Goal: Ask a question

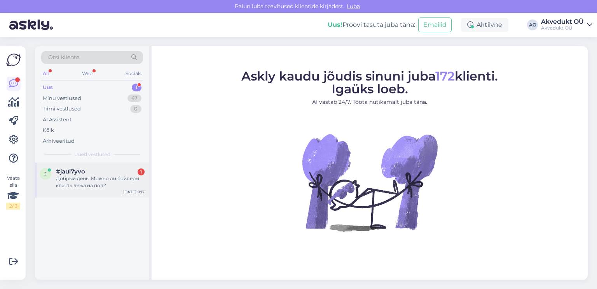
click at [84, 177] on div "Добрый день. Можно ли бойлеры класть лежа на пол?" at bounding box center [100, 182] width 89 height 14
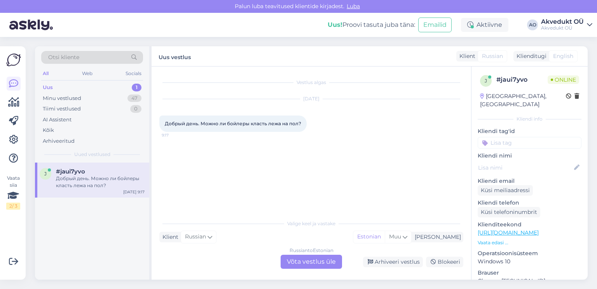
click at [312, 263] on div "Russian to Estonian Võta vestlus üle" at bounding box center [311, 262] width 61 height 14
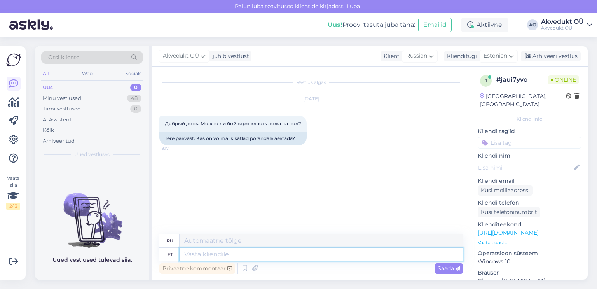
click at [197, 254] on textarea at bounding box center [322, 254] width 284 height 13
type textarea "Tere"
type textarea "Привет"
type textarea "Tere,"
type textarea "Привет,"
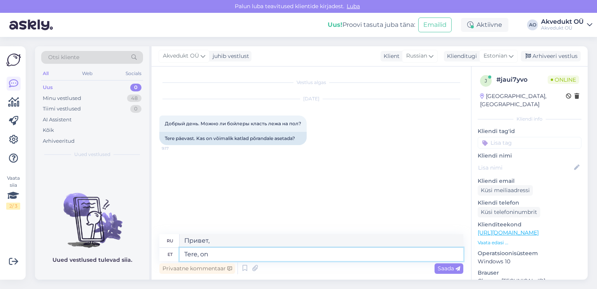
type textarea "Tere, on"
type textarea "Привет, это"
type textarea "Tere, on olemas"
type textarea "Привет, есть"
type textarea "Tere, on olemas verti"
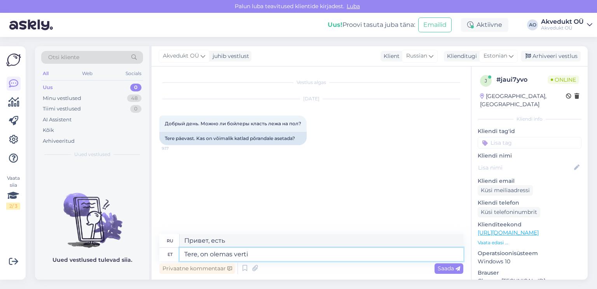
type textarea "Привет, есть верти"
type textarea "Tere, on olemas vertikaalsed"
type textarea "Привет, есть вертикальные."
type textarea "Tere, on olemas vertikaalsed boilerid"
type textarea "Здравствуйте, есть вертикальные котлы."
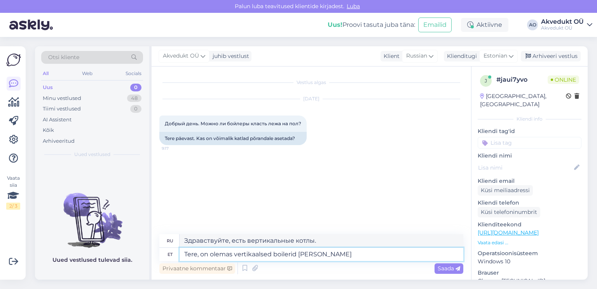
type textarea "Tere, on olemas vertikaalsed boilerid [PERSON_NAME] s"
type textarea "Здравствуйте, на востоке есть вертикальные котлы?"
type textarea "Tere, on olemas vertikaalsed boilerid [PERSON_NAME] saab"
type textarea "Здравствуйте, есть ли в наличии вертикальные котлы?"
type textarea "Tere, on olemas vertikaalsed boilerid [PERSON_NAME] saab p"
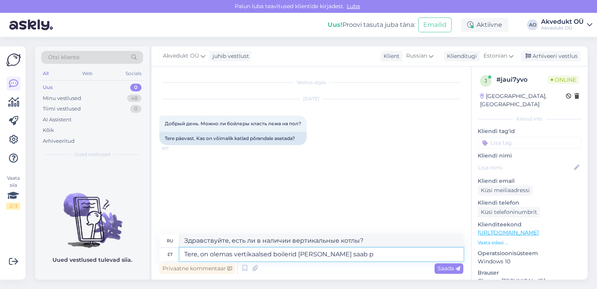
type textarea "Здравствуйте, в наличии есть вертикальные котлы."
type textarea "Tere, on olemas vertikaalsed boilerid [PERSON_NAME] saab põrandale pa"
type textarea "Здравствуйте, есть вертикальные котлы, которые можно разместить на полу."
type textarea "Tere, on olemas vertikaalsed boilerid [PERSON_NAME] saab põrandale panna"
type textarea "Здравствуйте, есть вертикальные водонагреватели, которые можно разместить на по…"
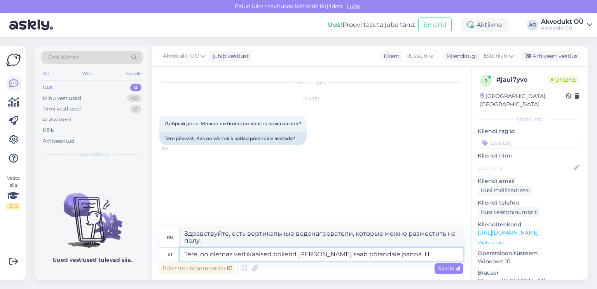
type textarea "Tere, on olemas vertikaalsed boilerid [PERSON_NAME] saab põrandale panna. Ho"
type textarea "Здравствуйте, есть вертикальные водонагреватели, которые можно поставить на пол."
type textarea "Tere, on olemas vertikaalsed boilerid [PERSON_NAME] saab põrandale panna. Horis…"
type textarea "Здравствуйте, есть вертикальные водонагреватели, которые можно поставить на пол…"
type textarea "Tere, on olemas vertikaalsed boilerid [PERSON_NAME] saab põrandale panna. Horis…"
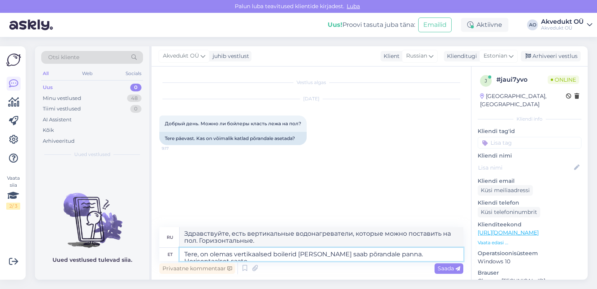
type textarea "Здравствуйте! Есть вертикальные водонагреватели, которые можно поставить на пол…"
type textarea "Tere, on olemas vertikaalsed boilerid [PERSON_NAME] saab põrandale panna. Horis…"
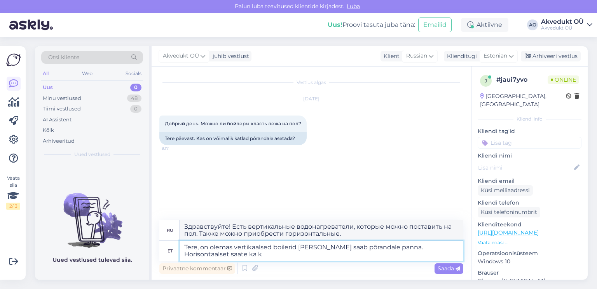
type textarea "Здравствуйте, есть вертикальные котлы, которые можно поставить на пол. Также мо…"
type textarea "Tere, on olemas vertikaalsed boilerid [PERSON_NAME] saab põrandale panna. Horis…"
type textarea "Здравствуйте, есть вертикальные котлы, которые можно поставить на пол. Можно та…"
type textarea "Tere, on olemas vertikaalsed boilerid [PERSON_NAME] saab põrandale panna. Horis…"
type textarea "Здравствуйте, есть вертикальные котлы, которые можно поставить на пол. Вы также…"
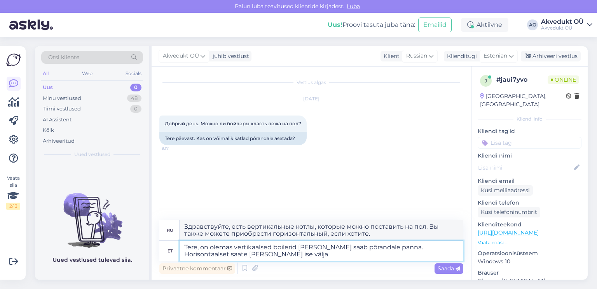
type textarea "Tere, on olemas vertikaalsed boilerid [PERSON_NAME] saab põrandale panna. Horis…"
type textarea "Здравствуйте, есть вертикальные котлы, которые можно поставить на пол. Можно та…"
type textarea "Tere, on olemas vertikaalsed boilerid [PERSON_NAME] saab põrandale panna. Horis…"
type textarea "Здравствуйте, есть вертикальные котлы, которые можно поставить на пол. Можно та…"
type textarea "Tere, on olemas vertikaalsed boilerid [PERSON_NAME] saab põrandale panna. Horis…"
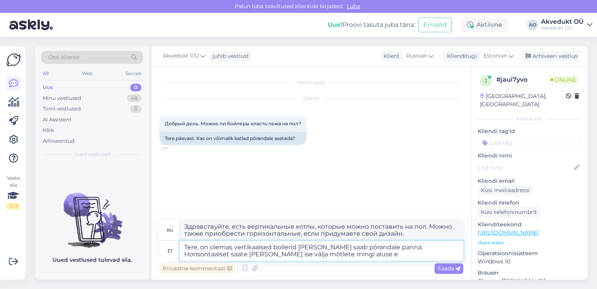
type textarea "Здравствуйте, есть вертикальные котлы, которые можно поставить на пол. Можно та…"
type textarea "Tere, on olemas vertikaalsed boilerid [PERSON_NAME] saab põrandale panna. Horis…"
type textarea "Здравствуйте, есть вертикальные котлы, которые можно поставить на пол. Можно та…"
type textarea "Tere, on olemas vertikaalsed boilerid [PERSON_NAME] saab põrandale panna. Horis…"
type textarea "Здравствуйте, есть вертикальные котлы, которые можно поставить на пол. Можно та…"
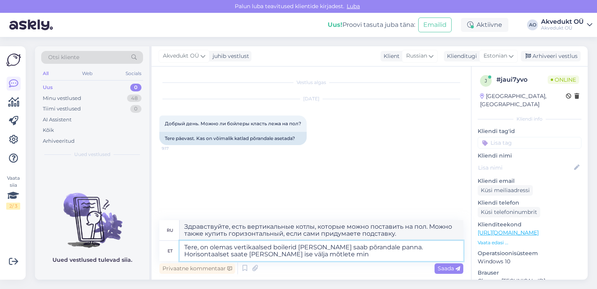
type textarea "Tere, on olemas vertikaalsed boilerid [PERSON_NAME] saab põrandale panna. Horis…"
type textarea "Здравствуйте, есть вертикальные котлы, которые можно поставить на пол. Можно та…"
type textarea "Tere, on olemas vertikaalsed boilerid [PERSON_NAME] saab põrandale panna. Horis…"
type textarea "Здравствуйте, есть вертикальные котлы, которые можно поставить на пол. Можно та…"
type textarea "Tere, on olemas vertikaalsed boilerid [PERSON_NAME] saab põrandale panna. Horis…"
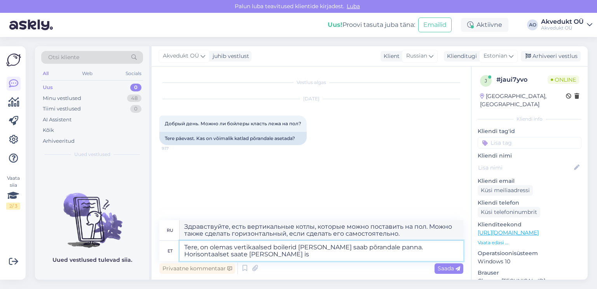
type textarea "Здравствуйте, есть вертикальные котлы, которые можно поставить на пол. Вы также…"
type textarea "Tere, on olemas vertikaalsed boilerid [PERSON_NAME] saab põrandale panna. Horis…"
type textarea "Здравствуйте, есть вертикальные котлы, которые можно поставить на пол. Можно та…"
type textarea "Tere, on olemas vertikaalsed boilerid [PERSON_NAME] saab põrandale panna. Horis…"
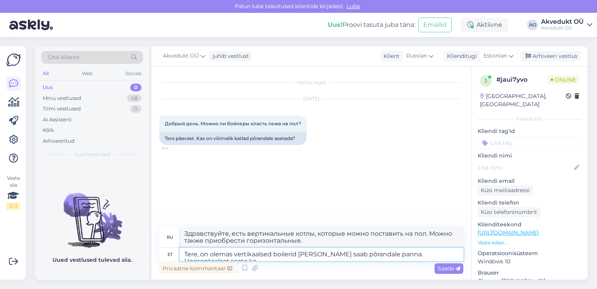
type textarea "Здравствуйте, есть вертикальные котлы, которые можно поставить на пол. Также мо…"
type textarea "Tere, on olemas vertikaalsed boilerid [PERSON_NAME] saab põrandale panna. Horis…"
type textarea "Здравствуйте! Есть вертикальные водонагреватели, которые можно поставить на пол…"
type textarea "Tere, on olemas vertikaalsed boilerid [PERSON_NAME] saab põrandale panna. Horis…"
type textarea "Здравствуйте, есть вертикальные котлы, которые можно поставить на пол. Горизонт…"
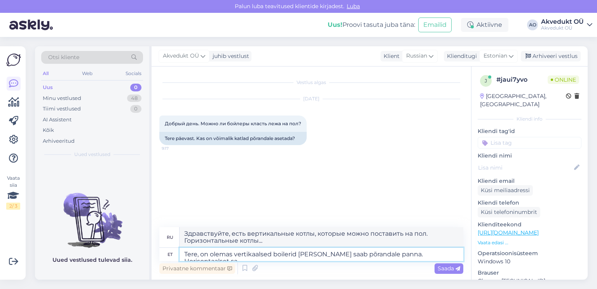
type textarea "Tere, on olemas vertikaalsed boilerid [PERSON_NAME] saab põrandale panna. Horis…"
type textarea "Здравствуйте, есть вертикальные котлы, которые можно поставить на пол. Горизонт…"
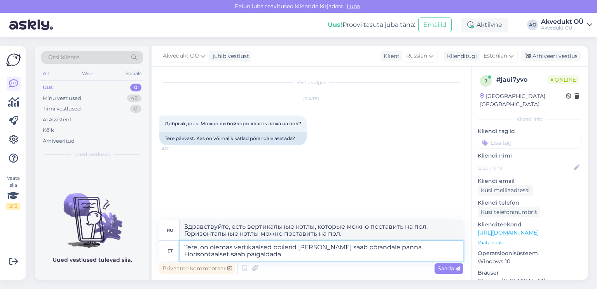
type textarea "Tere, on olemas vertikaalsed boilerid [PERSON_NAME] saab põrandale panna. Horis…"
type textarea "Здравствуйте, есть вертикальные котлы, которые можно поставить на пол. Горизонт…"
type textarea "Tere, on olemas vertikaalsed boilerid [PERSON_NAME] saab põrandale panna. Horis…"
type textarea "Здравствуйте, есть вертикальные котлы, которые можно поставить на пол. Горизонт…"
type textarea "Tere, on olemas vertikaalsed boilerid [PERSON_NAME] saab põrandale panna. Horis…"
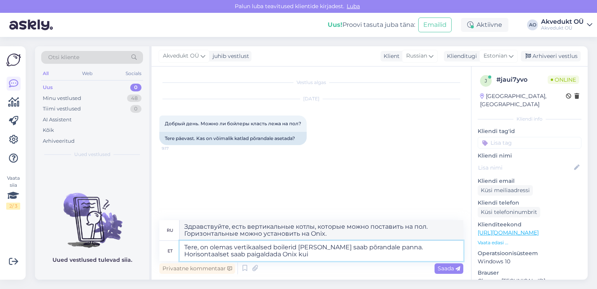
type textarea "Здравствуйте, есть вертикальные котлы, которые можно поставить на пол. Горизонт…"
type textarea "Tere, on olemas vertikaalsed boilerid [PERSON_NAME] saab põrandale panna. Horis…"
type textarea "Здравствуйте, есть вертикальные котлы, которые можно поставить на пол. Горизонт…"
type textarea "Tere, on olemas vertikaalsed boilerid [PERSON_NAME] saab põrandale panna. Horis…"
type textarea "Здравствуйте, есть вертикальные котлы, которые можно поставить на пол. Горизонт…"
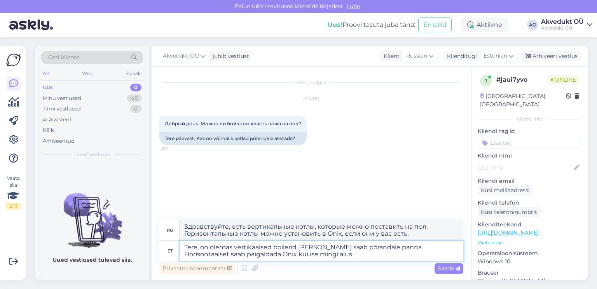
type textarea "Tere, on olemas vertikaalsed boilerid [PERSON_NAME] saab põrandale panna. Horis…"
type textarea "Здравствуйте, есть вертикальные котлы, которые можно поставить на пол. Горизонт…"
type textarea "Tere, on olemas vertikaalsed boilerid [PERSON_NAME] saab põrandale panna. Horis…"
type textarea "Здравствуйте, есть вертикальные котлы, которые можно поставить на пол. Горизонт…"
type textarea "Tere, on olemas vertikaalsed boilerid [PERSON_NAME] saab põrandale panna. Horis…"
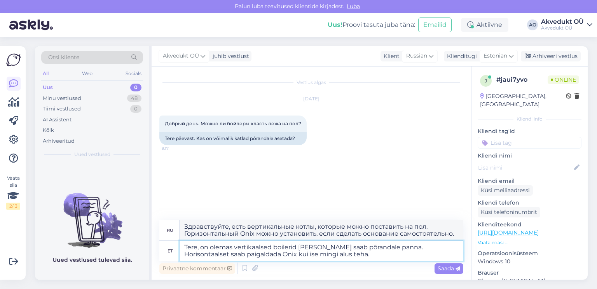
type textarea "Здравствуйте, есть вертикальные котлы, которые можно поставить на пол. Горизонт…"
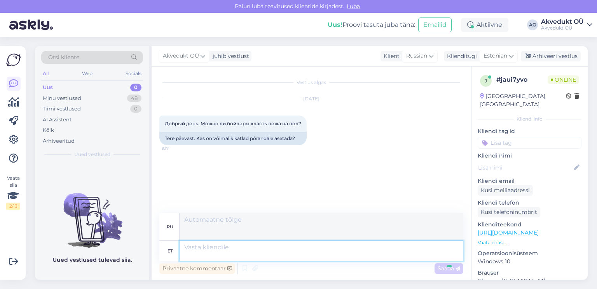
scroll to position [1, 0]
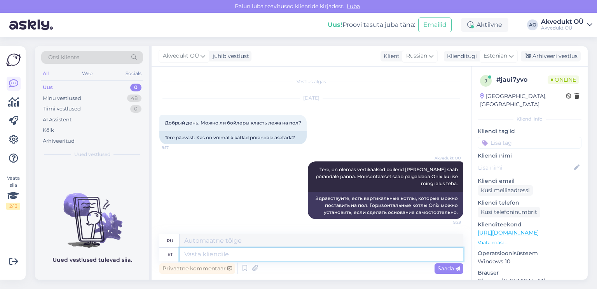
paste textarea "[URL][DOMAIN_NAME]"
type textarea "[URL][DOMAIN_NAME]"
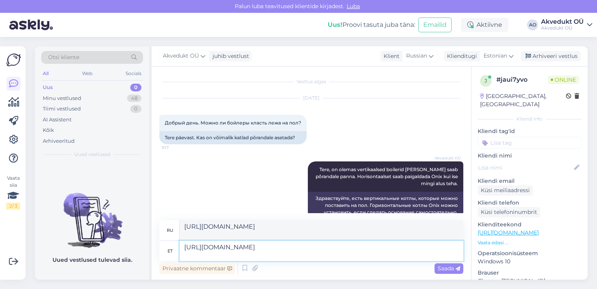
type textarea "[URL][DOMAIN_NAME]"
click at [403, 232] on textarea "[URL][DOMAIN_NAME]" at bounding box center [322, 230] width 284 height 20
click at [445, 268] on span "Saada" at bounding box center [449, 268] width 23 height 7
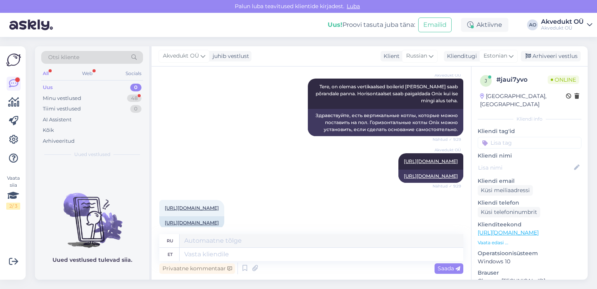
scroll to position [136, 0]
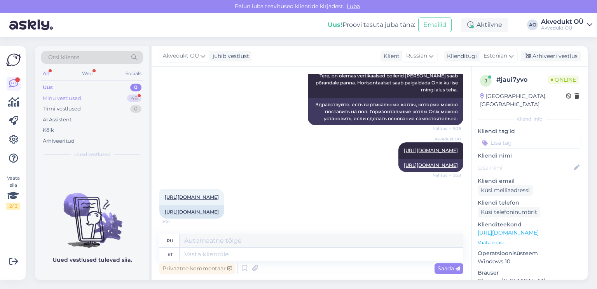
click at [62, 97] on div "Minu vestlused" at bounding box center [62, 99] width 39 height 8
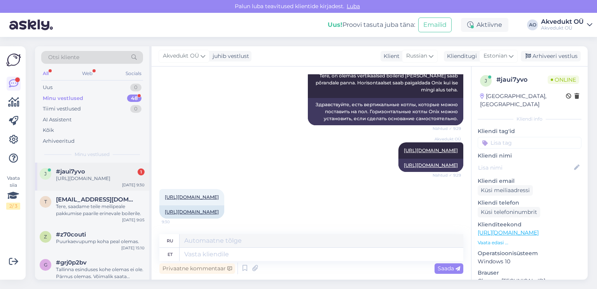
click at [91, 173] on div "#jaui7yvo 1" at bounding box center [100, 171] width 89 height 7
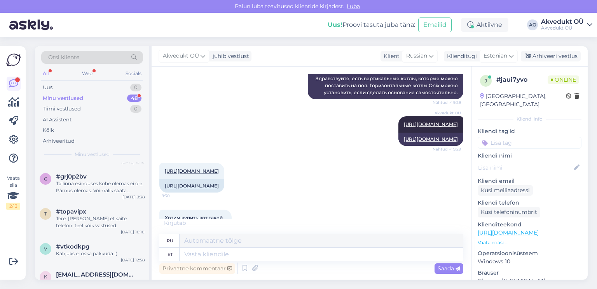
scroll to position [230, 0]
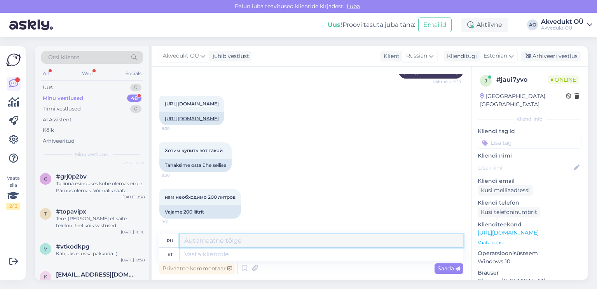
click at [212, 242] on textarea at bounding box center [322, 240] width 284 height 13
click at [211, 254] on textarea at bounding box center [322, 254] width 284 height 13
paste textarea "[URL][DOMAIN_NAME]"
type textarea "[URL][DOMAIN_NAME]"
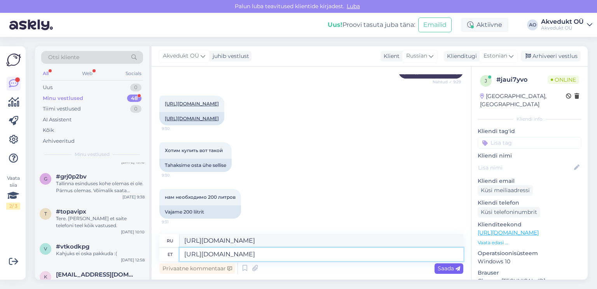
type textarea "[URL][DOMAIN_NAME]"
click at [441, 265] on span "Saada" at bounding box center [449, 268] width 23 height 7
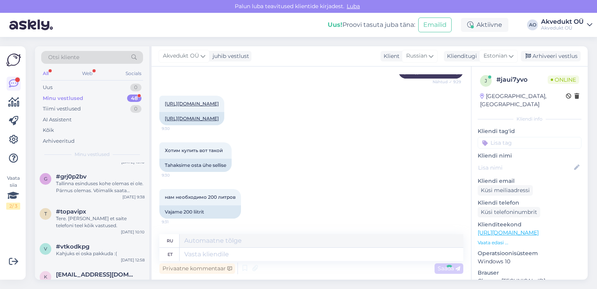
scroll to position [93, 0]
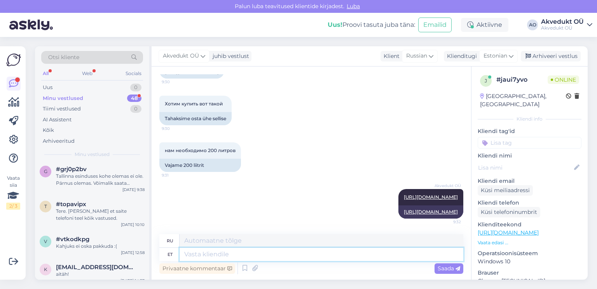
click at [233, 254] on textarea at bounding box center [322, 254] width 284 height 13
type textarea "200"
type textarea "200 liitrit"
type textarea "200 литров"
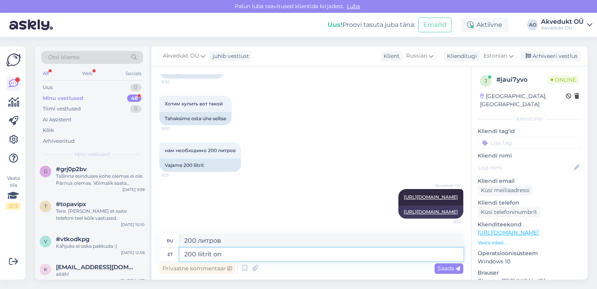
type textarea "200 liitrit on s"
type textarea "200 литров это"
type textarea "200 liitrit on selline p"
type textarea "200 литров это вот так"
type textarea "200 liitrit on selline pakkuda"
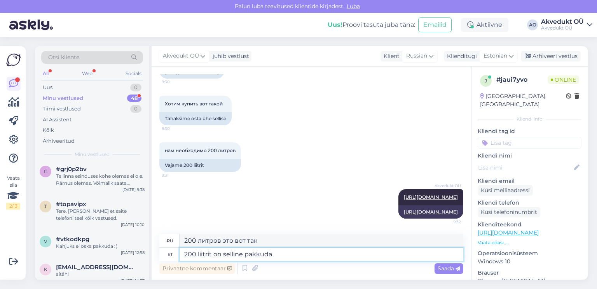
type textarea "200 литров - это такое предложение"
type textarea "200 liitrit on selline pakkuda põrandale"
type textarea "200 литров — это такое напольное предложение"
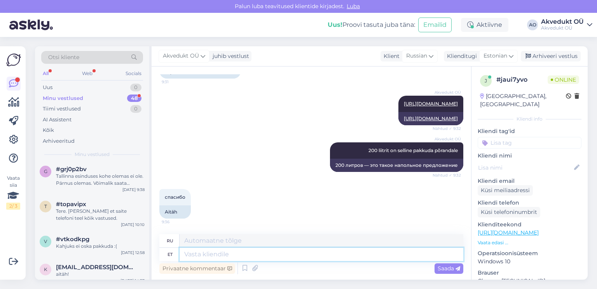
scroll to position [86, 0]
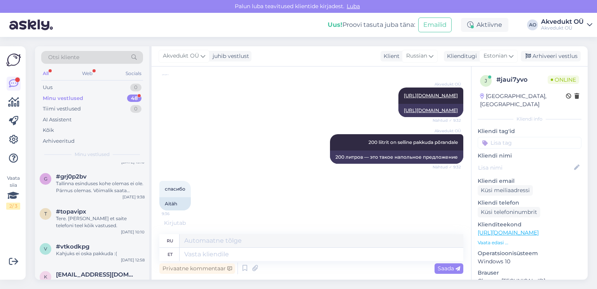
click at [68, 98] on div "Minu vestlused" at bounding box center [63, 99] width 40 height 8
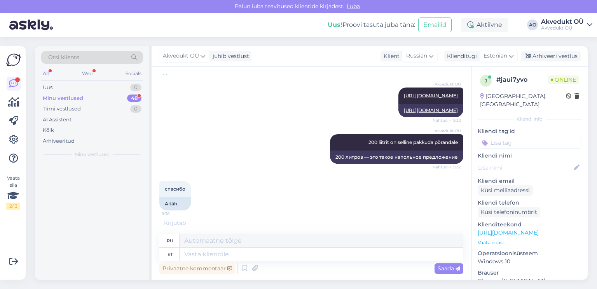
scroll to position [0, 0]
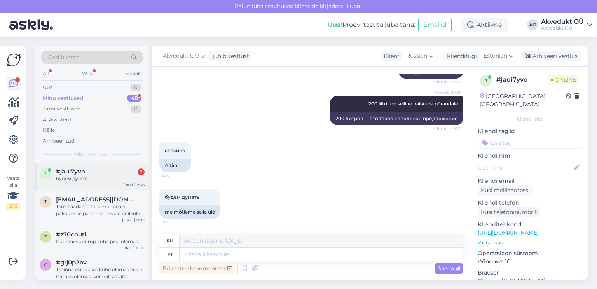
click at [72, 172] on span "#jaui7yvo" at bounding box center [70, 171] width 29 height 7
click at [221, 255] on textarea at bounding box center [322, 254] width 284 height 13
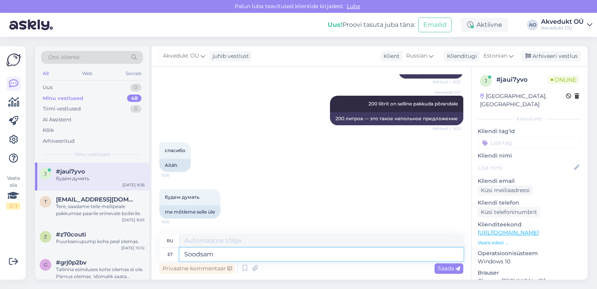
type textarea "Soodsam"
type textarea "Дешевле"
type textarea "Soodsam ka"
type textarea "[PERSON_NAME] тоже"
type textarea "Soodsam ka olemas"
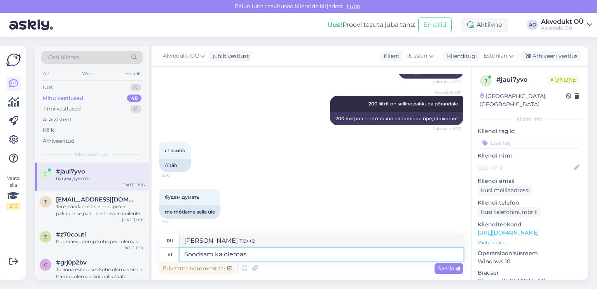
type textarea "Есть и более дешевый вариант"
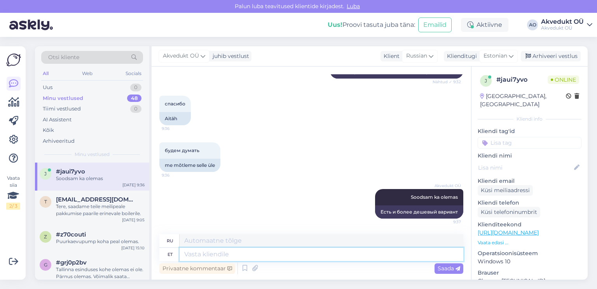
paste textarea "[URL][DOMAIN_NAME]"
type textarea "[URL][DOMAIN_NAME]"
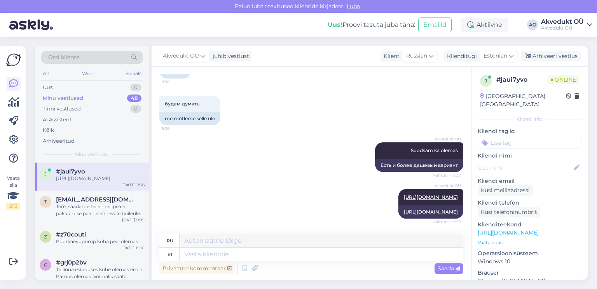
click at [271, 138] on div "Akvedukt OÜ Soodsam ka olemas Nähtud ✓ 9:37 Есть и более дешевый вариант" at bounding box center [311, 157] width 304 height 47
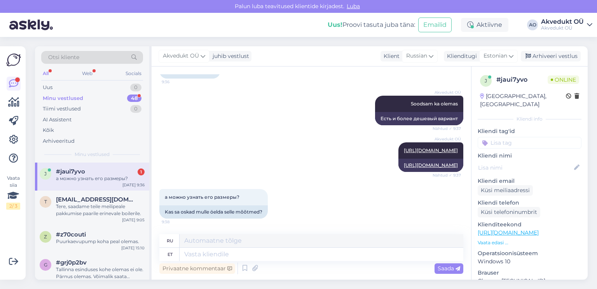
scroll to position [584, 0]
click at [404, 147] on link "[URL][DOMAIN_NAME]" at bounding box center [431, 150] width 54 height 6
click at [215, 254] on textarea at bounding box center [322, 254] width 284 height 13
paste textarea "chrome-extension://efaidnbmnnnibpcajpcglclefindmkaj/[URL][DOMAIN_NAME]"
type textarea "chrome-extension://efaidnbmnnnibpcajpcglclefindmkaj/[URL][DOMAIN_NAME]"
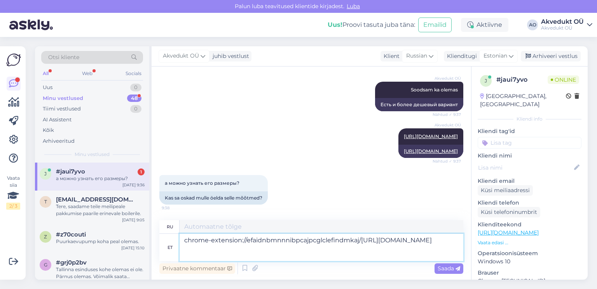
type textarea "chrome-extension://efaidnbmnnnibpcajpcglclefindmkaj/[URL][DOMAIN_NAME]"
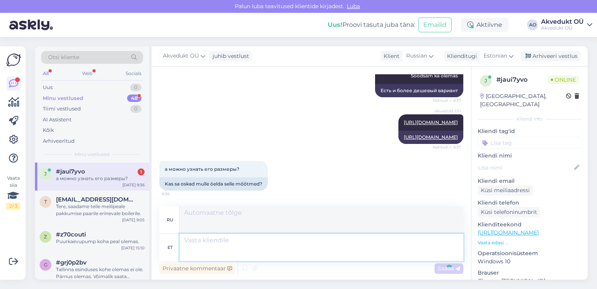
scroll to position [659, 0]
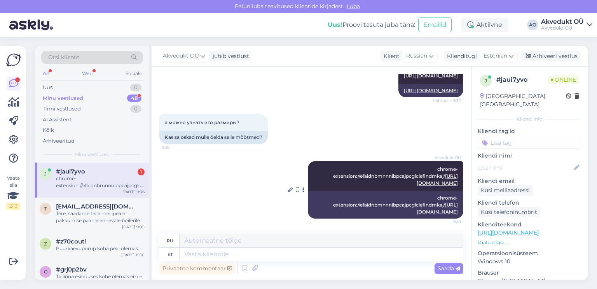
click at [417, 209] on link "[URL][DOMAIN_NAME]" at bounding box center [437, 208] width 41 height 13
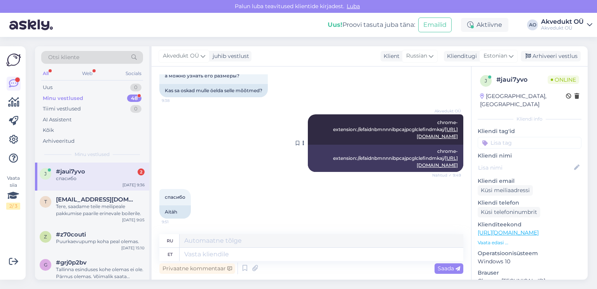
scroll to position [706, 0]
click at [69, 170] on span "#jaui7yvo" at bounding box center [70, 171] width 29 height 7
